Goal: Find specific page/section: Find specific page/section

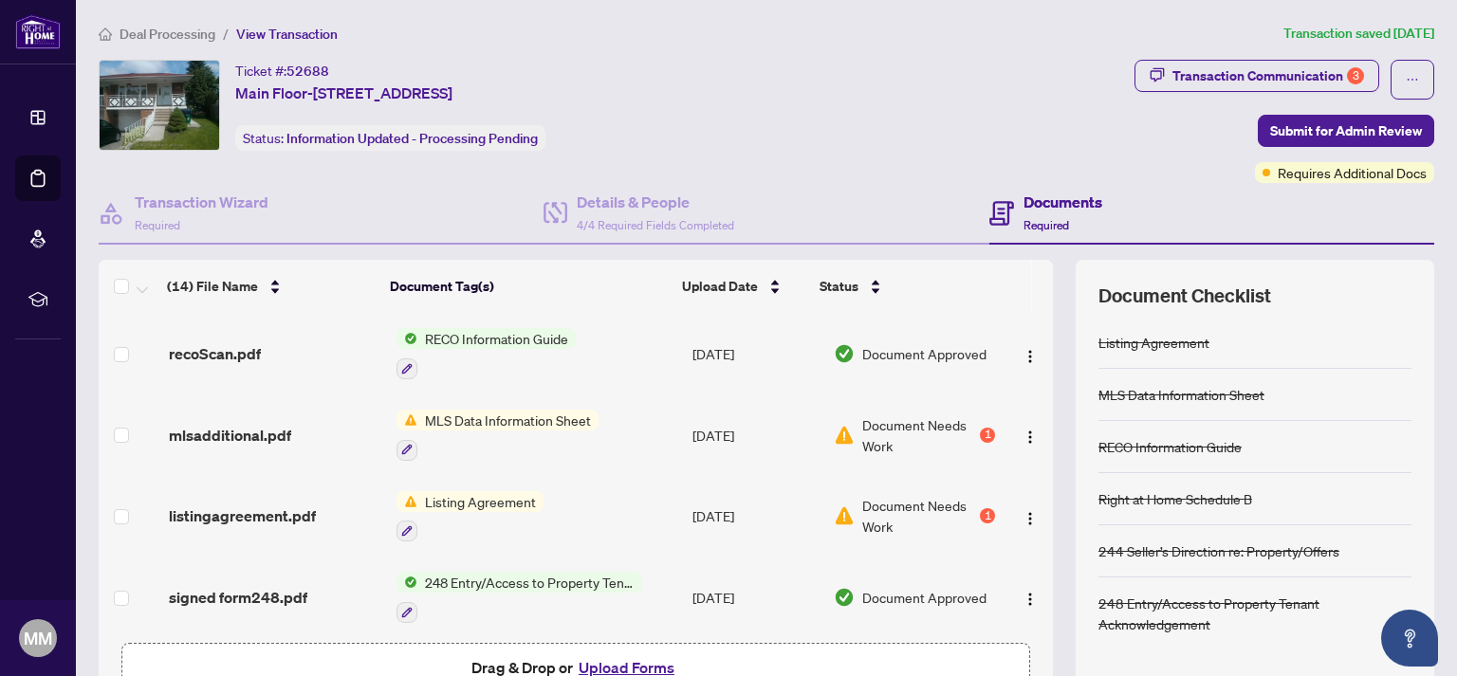
click at [149, 30] on span "Deal Processing" at bounding box center [168, 34] width 96 height 17
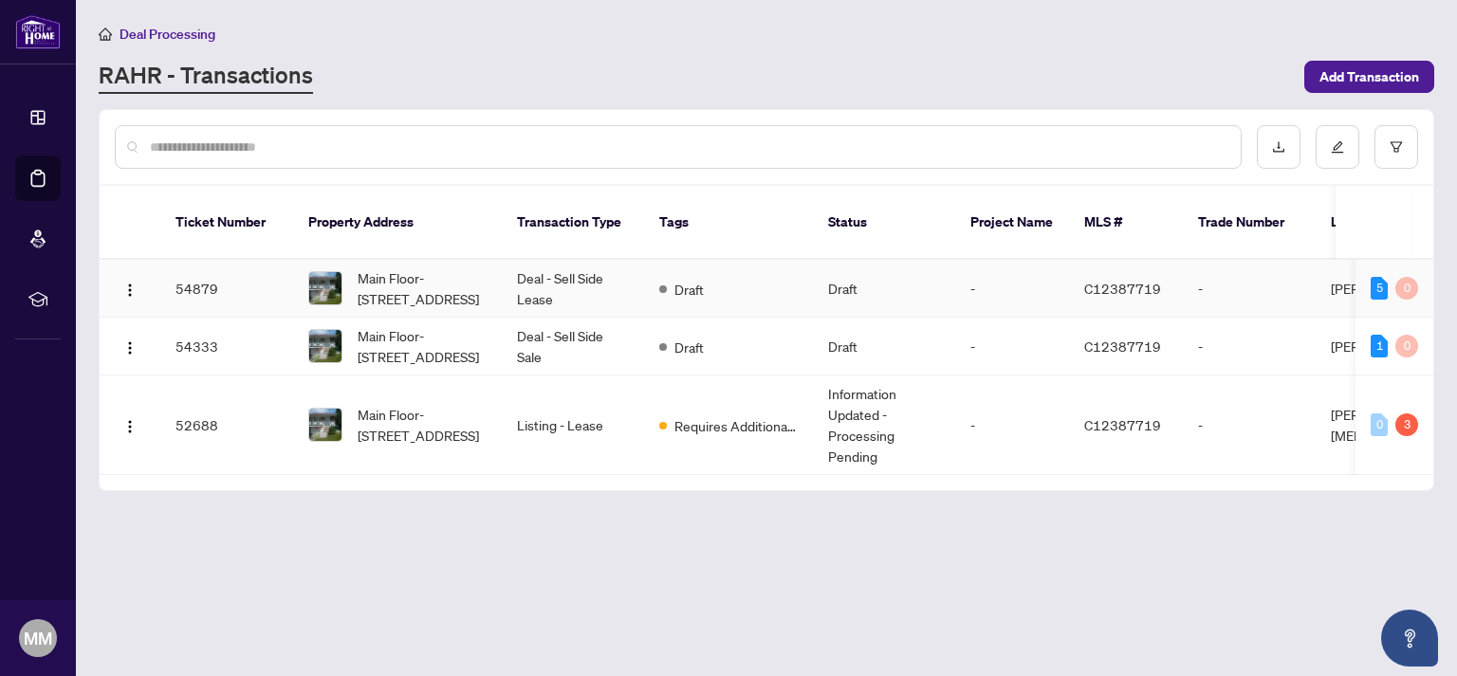
click at [532, 268] on td "Deal - Sell Side Lease" at bounding box center [573, 289] width 142 height 58
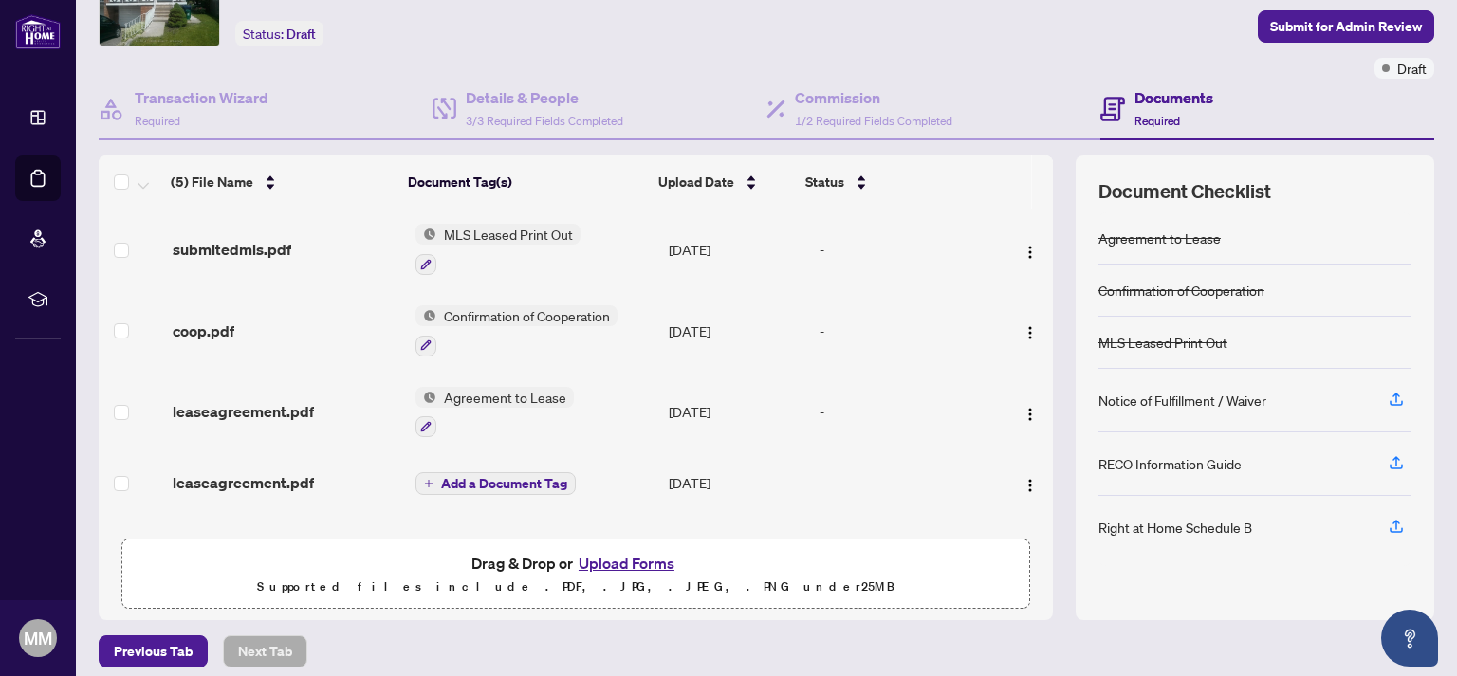
scroll to position [117, 0]
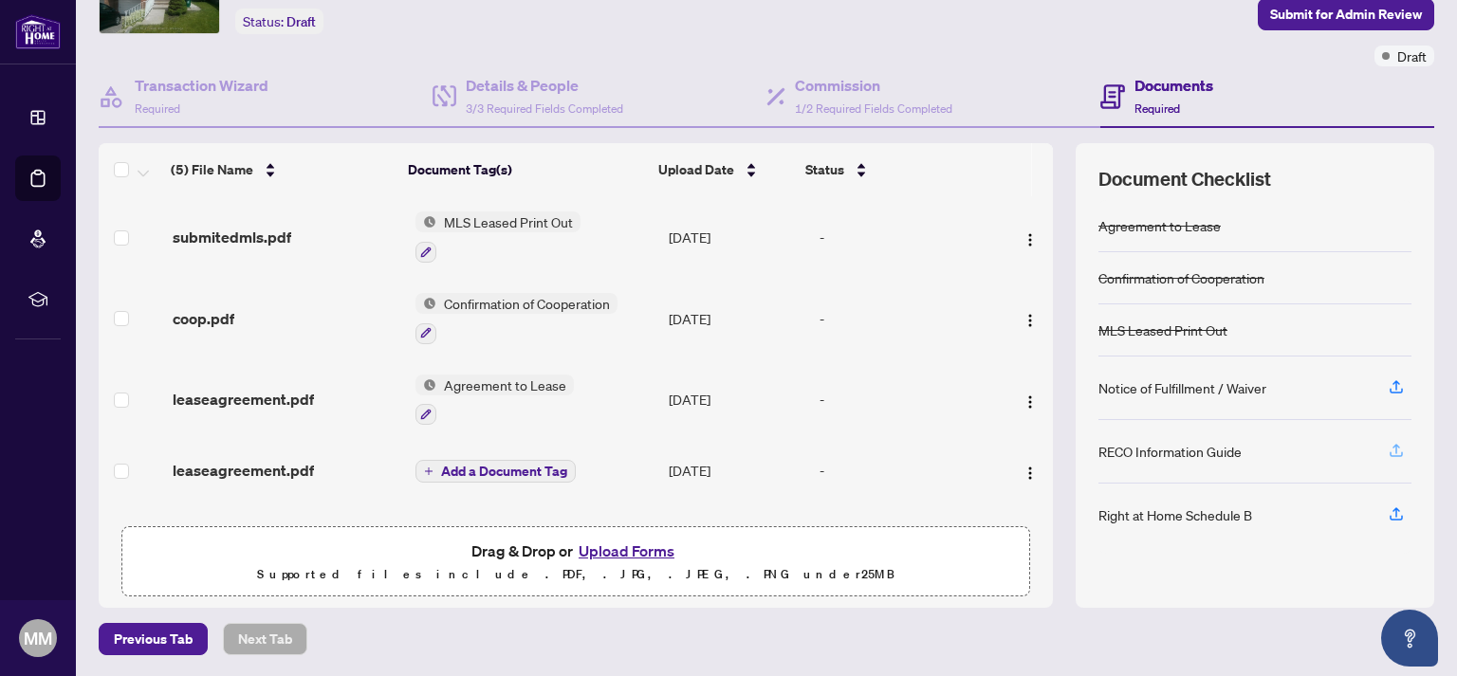
click at [1388, 450] on icon "button" at bounding box center [1396, 450] width 17 height 17
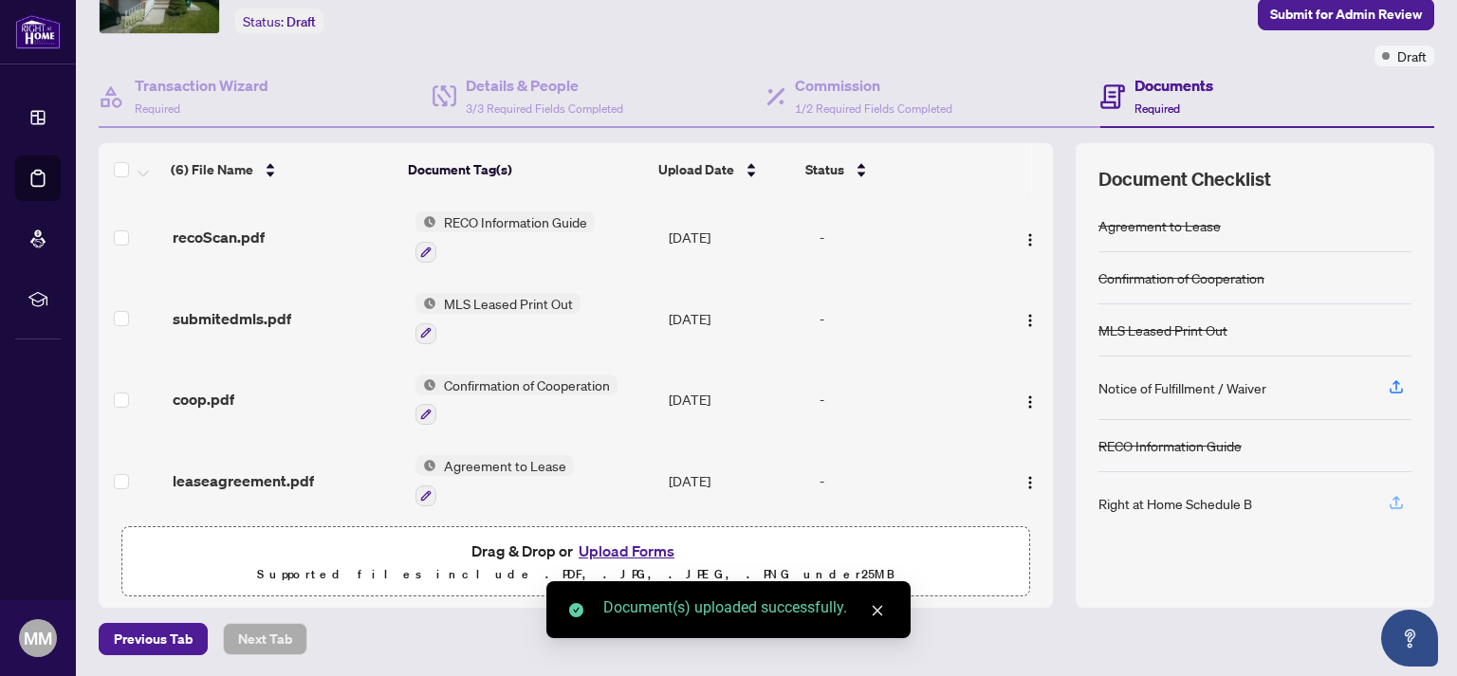
click at [1388, 503] on icon "button" at bounding box center [1396, 502] width 17 height 17
